Goal: Complete application form

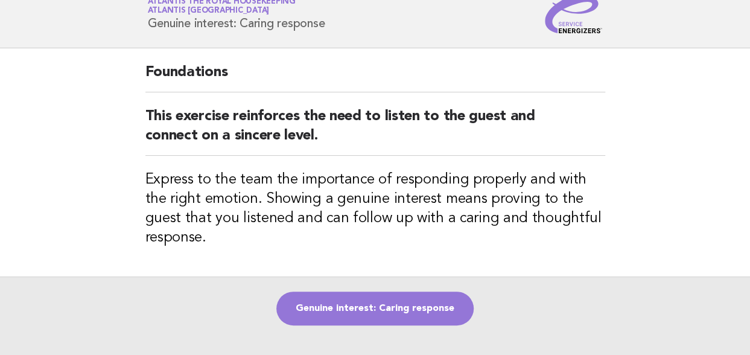
scroll to position [60, 0]
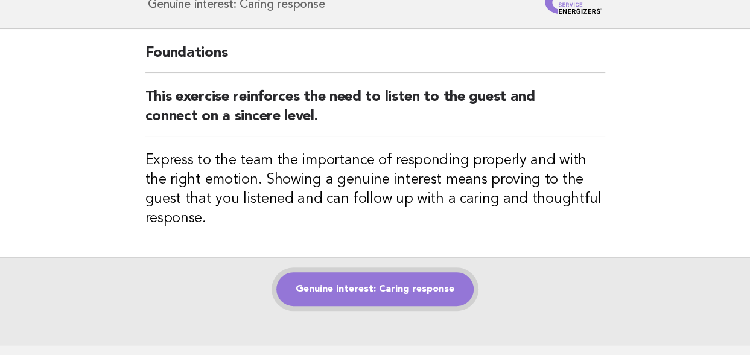
click at [354, 293] on link "Genuine interest: Caring response" at bounding box center [374, 289] width 197 height 34
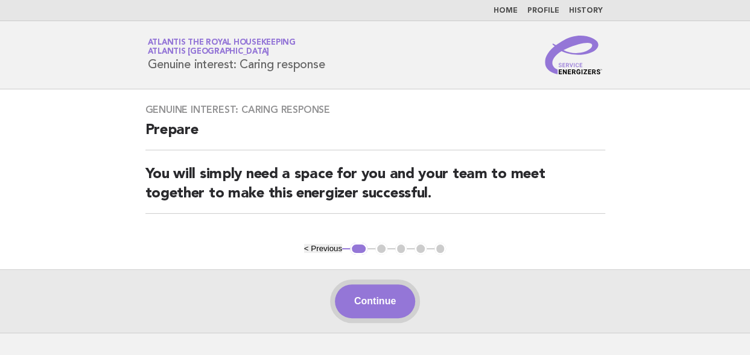
click at [374, 303] on button "Continue" at bounding box center [375, 301] width 80 height 34
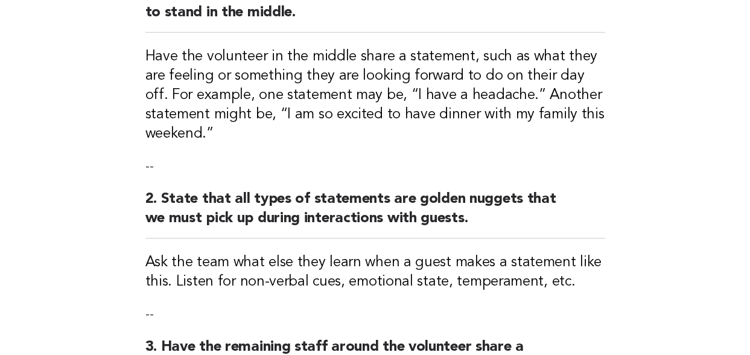
scroll to position [483, 0]
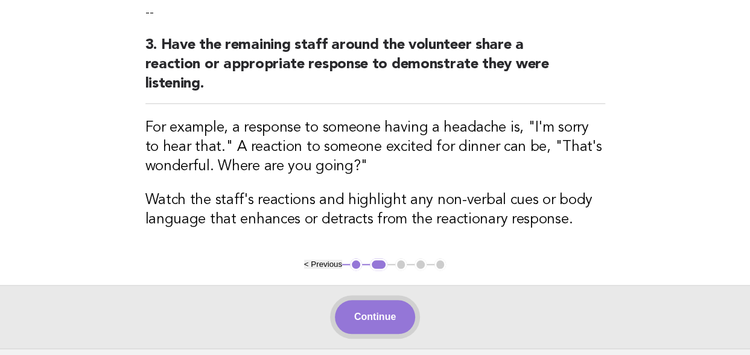
click at [371, 314] on button "Continue" at bounding box center [375, 317] width 80 height 34
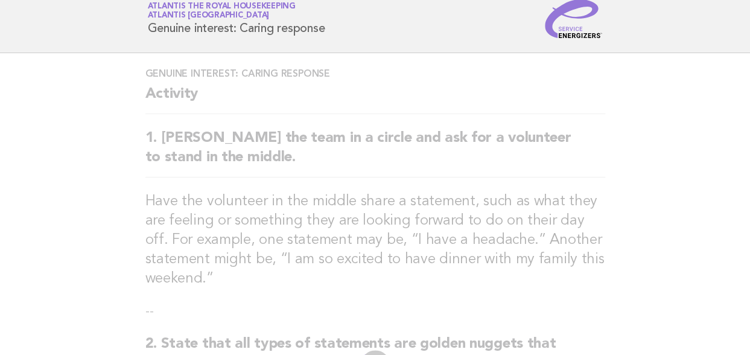
scroll to position [0, 0]
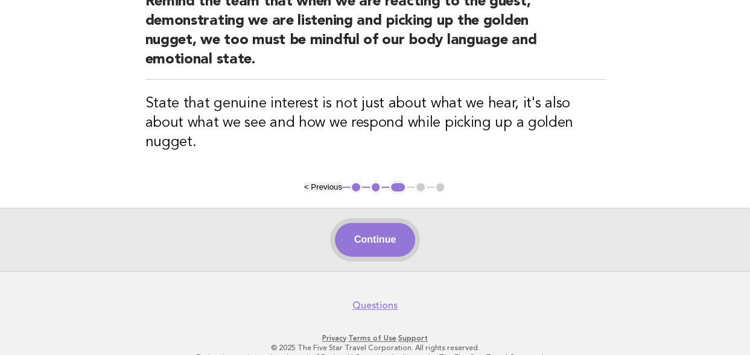
click at [394, 223] on button "Continue" at bounding box center [375, 240] width 80 height 34
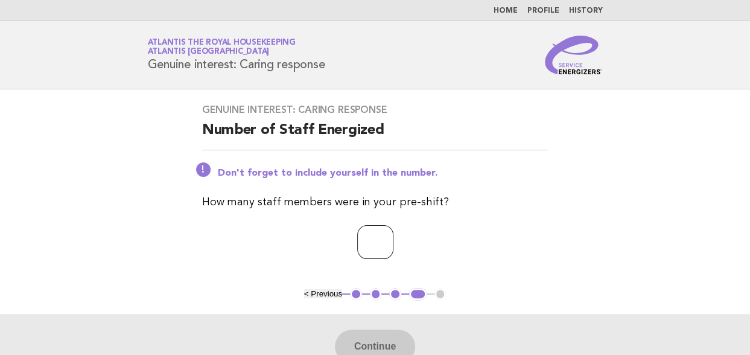
click at [365, 243] on input "number" at bounding box center [375, 242] width 36 height 34
type input "**"
click at [383, 342] on button "Continue" at bounding box center [375, 347] width 80 height 34
